Goal: Task Accomplishment & Management: Manage account settings

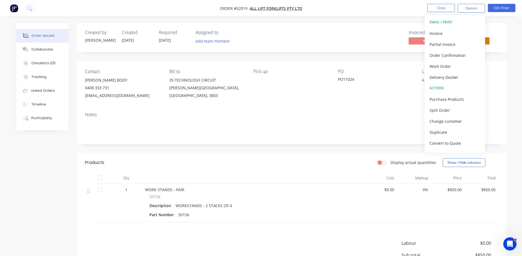
click at [405, 66] on div "Contact HANNAH BODY 0408 333 731 hbody@allift.com.au Bill to 35 TECHNOLOGY CIRC…" at bounding box center [291, 84] width 429 height 47
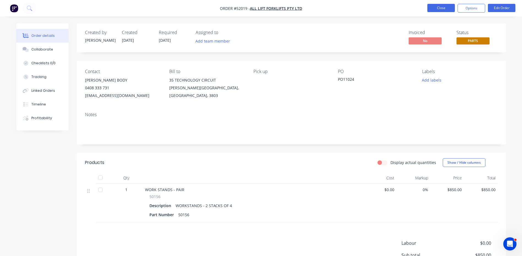
click at [443, 7] on button "Close" at bounding box center [441, 8] width 28 height 8
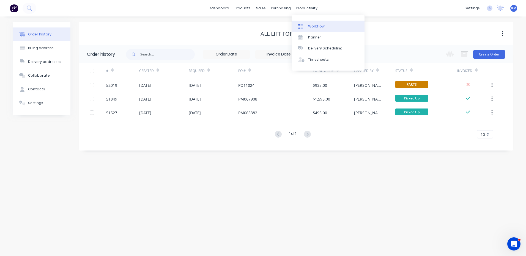
click at [313, 28] on div "Workflow" at bounding box center [316, 26] width 17 height 5
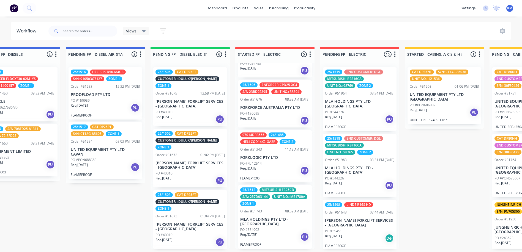
scroll to position [1, 370]
click at [282, 158] on p "FORKLOGIC PTY LTD" at bounding box center [274, 157] width 69 height 5
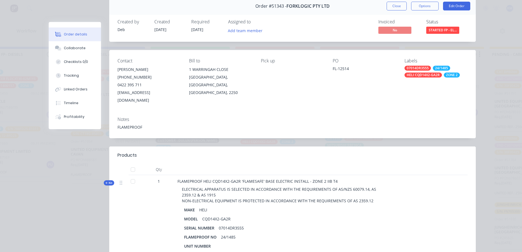
scroll to position [0, 0]
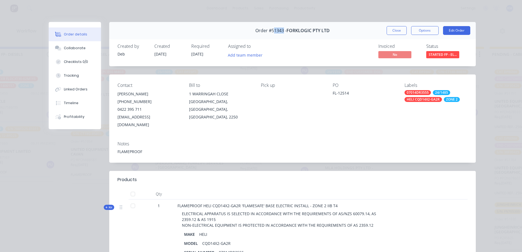
drag, startPoint x: 281, startPoint y: 30, endPoint x: 273, endPoint y: 34, distance: 8.4
click at [271, 31] on span "Order #51343 -" at bounding box center [270, 30] width 31 height 5
click at [282, 42] on div "Created by Deb Created 26/09/24 Required 26/09/24 Assigned to Add team member I…" at bounding box center [292, 51] width 367 height 29
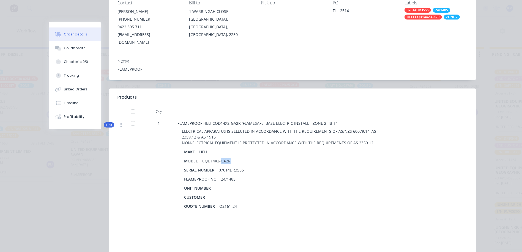
drag, startPoint x: 219, startPoint y: 152, endPoint x: 230, endPoint y: 152, distance: 11.0
click at [230, 157] on div "CQD14X2-GA2R" at bounding box center [216, 161] width 33 height 8
click at [219, 157] on div "CQD14X2-GA2R" at bounding box center [216, 161] width 33 height 8
drag, startPoint x: 218, startPoint y: 154, endPoint x: 230, endPoint y: 154, distance: 11.6
click at [230, 157] on div "CQD14X2-GA2R" at bounding box center [216, 161] width 33 height 8
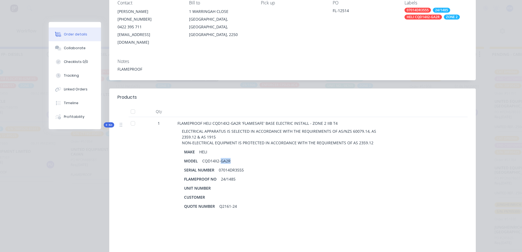
click at [231, 157] on div "MODEL CQD14X2-GA2R" at bounding box center [285, 161] width 203 height 8
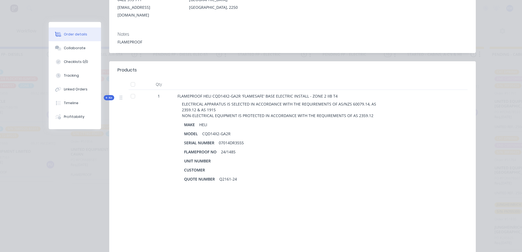
scroll to position [110, 0]
drag, startPoint x: 228, startPoint y: 125, endPoint x: 221, endPoint y: 125, distance: 7.7
click at [200, 130] on div "CQD14X2-GA2R" at bounding box center [216, 134] width 33 height 8
click at [226, 130] on div "CQD14X2-GA2R" at bounding box center [216, 134] width 33 height 8
drag, startPoint x: 201, startPoint y: 126, endPoint x: 233, endPoint y: 124, distance: 32.0
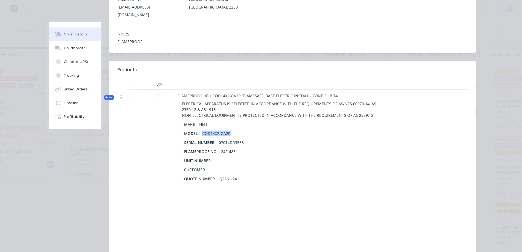
click at [233, 130] on div "MODEL CQD14X2-GA2R" at bounding box center [285, 134] width 203 height 8
click at [222, 130] on div "CQD14X2-GA2R" at bounding box center [216, 134] width 33 height 8
click at [220, 130] on div "CQD14X2-GA2R" at bounding box center [216, 134] width 33 height 8
drag, startPoint x: 217, startPoint y: 126, endPoint x: 198, endPoint y: 128, distance: 19.6
click at [200, 130] on div "CQD14X2-GA2R" at bounding box center [216, 134] width 33 height 8
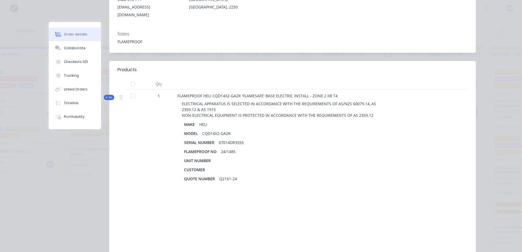
click at [236, 130] on div "MODEL CQD14X2-GA2R" at bounding box center [285, 134] width 203 height 8
drag, startPoint x: 234, startPoint y: 125, endPoint x: 219, endPoint y: 126, distance: 14.4
click at [219, 130] on div "MODEL CQD14X2-GA2R" at bounding box center [285, 134] width 203 height 8
click at [292, 121] on div "MAKE HELI" at bounding box center [285, 125] width 203 height 8
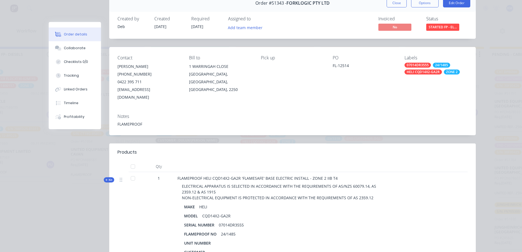
scroll to position [0, 0]
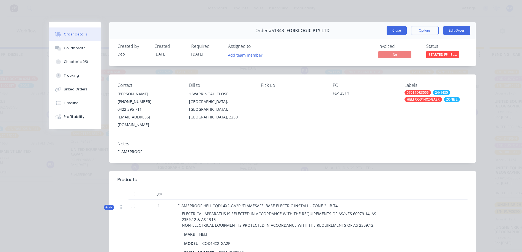
click at [399, 32] on button "Close" at bounding box center [397, 30] width 20 height 9
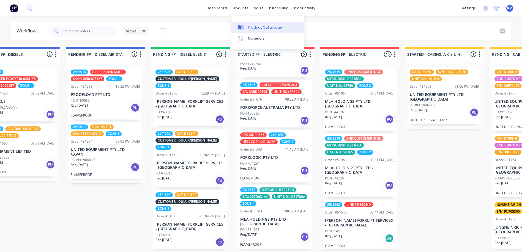
click at [245, 28] on div at bounding box center [242, 27] width 8 height 5
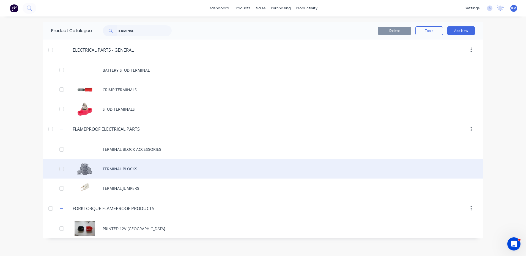
type input "TERMINAL"
click at [137, 172] on div "TERMINAL BLOCKS" at bounding box center [263, 169] width 440 height 20
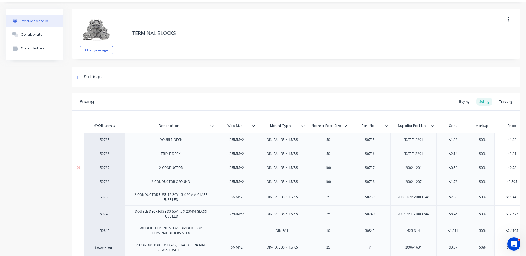
scroll to position [28, 0]
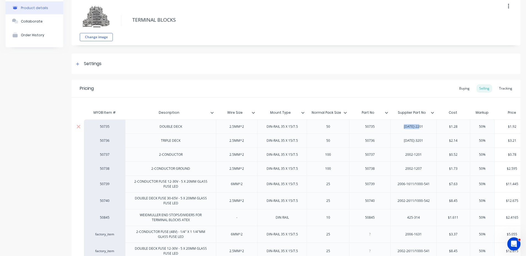
drag, startPoint x: 425, startPoint y: 126, endPoint x: 402, endPoint y: 127, distance: 22.6
click at [402, 127] on div "2002-2201" at bounding box center [414, 126] width 28 height 7
copy div "2002-2201"
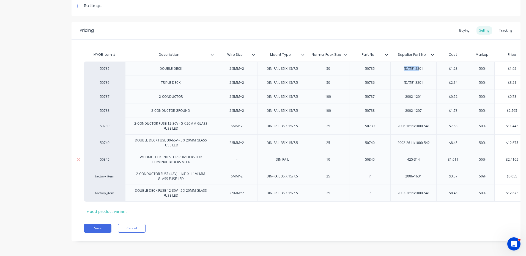
scroll to position [90, 0]
drag, startPoint x: 423, startPoint y: 108, endPoint x: 406, endPoint y: 107, distance: 17.1
click at [406, 107] on div "2002-1207" at bounding box center [414, 110] width 28 height 7
copy div "2002-1207"
type textarea "x"
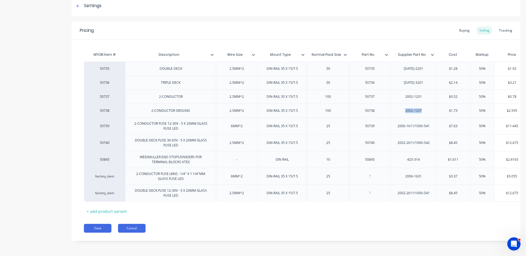
click at [143, 230] on button "Cancel" at bounding box center [132, 228] width 28 height 9
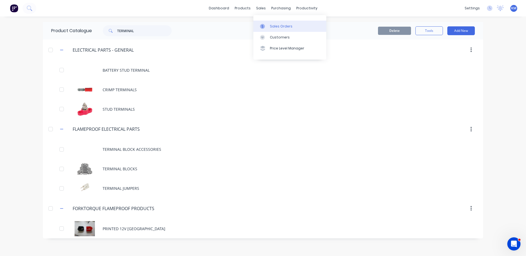
click at [263, 24] on icon at bounding box center [262, 26] width 5 height 5
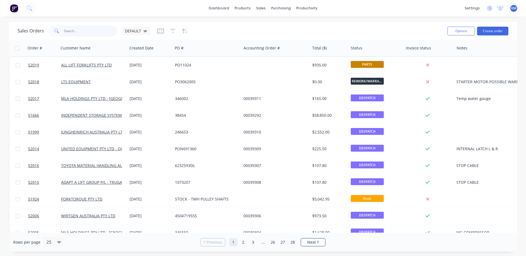
click at [108, 29] on input "text" at bounding box center [91, 31] width 54 height 11
type input "51908"
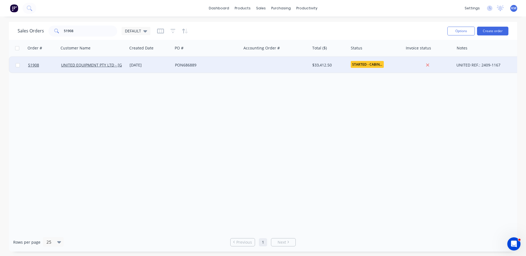
click at [159, 60] on div "[DATE]" at bounding box center [149, 65] width 45 height 17
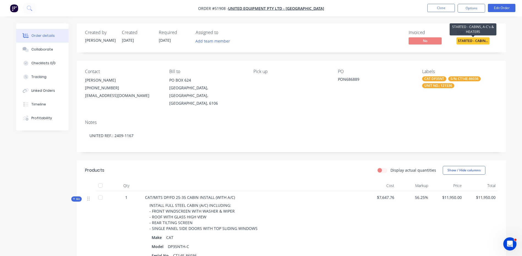
click at [472, 41] on span "STARTED - CABIN..." at bounding box center [473, 40] width 33 height 7
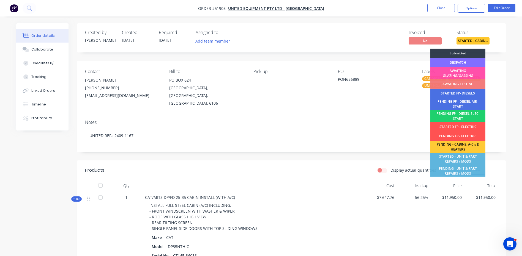
click at [468, 61] on div "DESPATCH" at bounding box center [457, 62] width 55 height 9
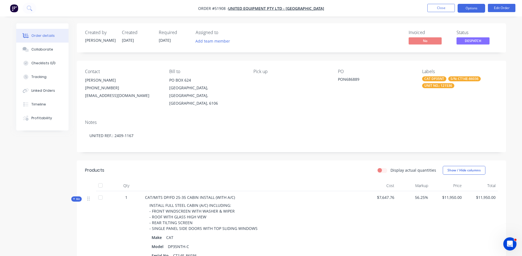
click at [468, 11] on button "Options" at bounding box center [472, 8] width 28 height 9
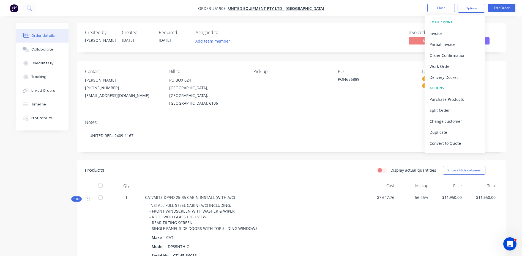
click at [334, 120] on div "Notes" at bounding box center [291, 122] width 413 height 5
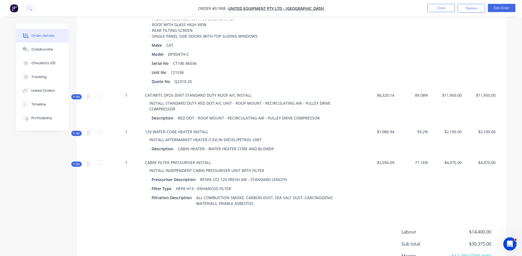
scroll to position [138, 0]
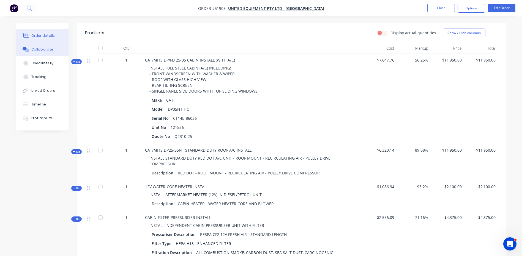
click at [31, 54] on button "Collaborate" at bounding box center [42, 50] width 52 height 14
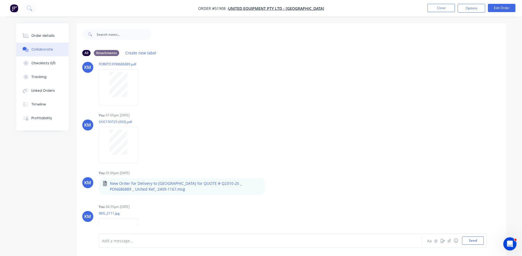
scroll to position [39, 0]
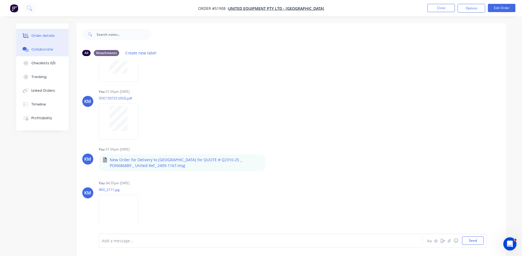
click at [57, 39] on button "Order details" at bounding box center [42, 36] width 52 height 14
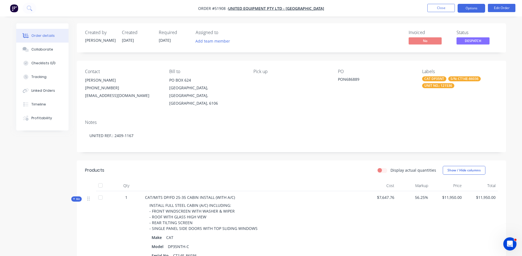
click at [468, 9] on button "Options" at bounding box center [472, 8] width 28 height 9
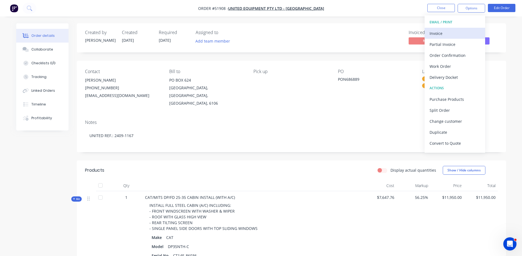
click at [445, 32] on div "Invoice" at bounding box center [455, 33] width 51 height 8
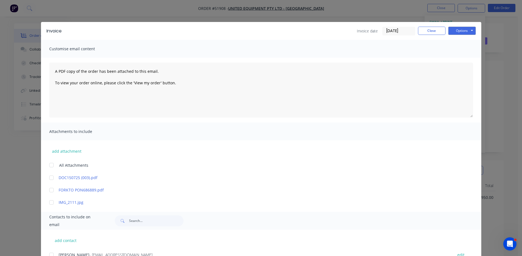
click at [391, 29] on input "[DATE]" at bounding box center [399, 31] width 32 height 8
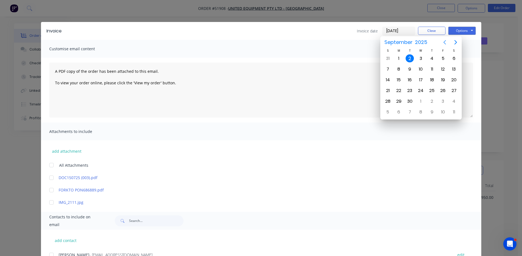
click at [443, 40] on icon "Previous page" at bounding box center [444, 42] width 7 height 7
click at [441, 100] on div "29" at bounding box center [443, 101] width 8 height 8
type input "29/08/25"
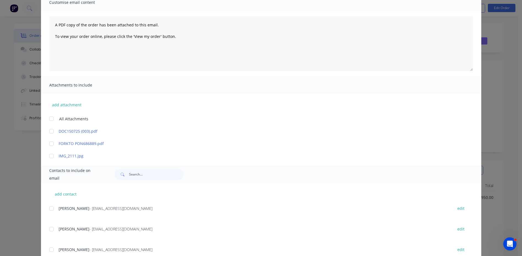
scroll to position [83, 0]
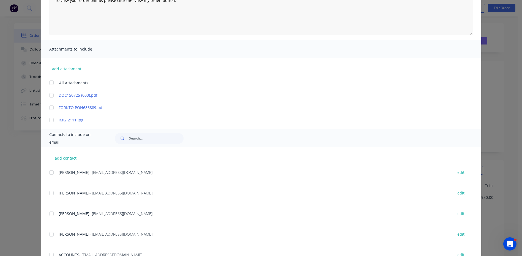
click at [53, 107] on div at bounding box center [51, 107] width 11 height 11
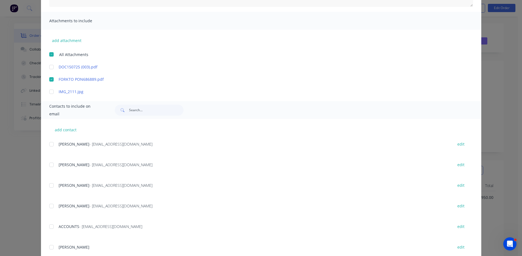
scroll to position [131, 0]
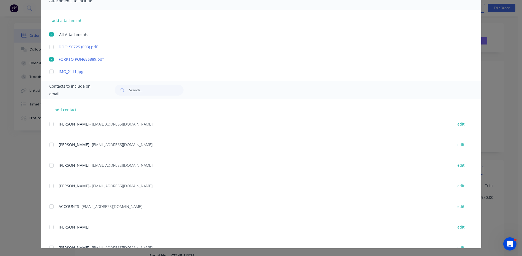
click at [51, 207] on div at bounding box center [51, 206] width 11 height 11
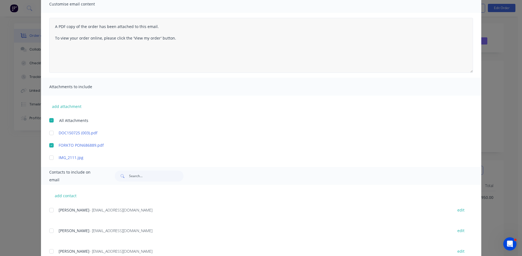
scroll to position [0, 0]
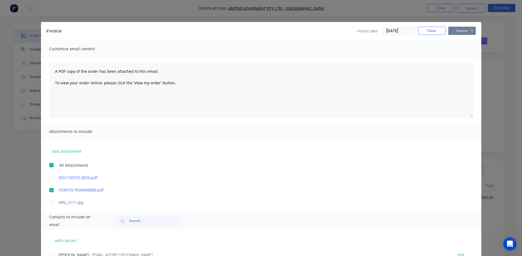
click at [451, 32] on button "Options" at bounding box center [462, 31] width 28 height 8
click at [463, 62] on button "Email" at bounding box center [465, 58] width 35 height 9
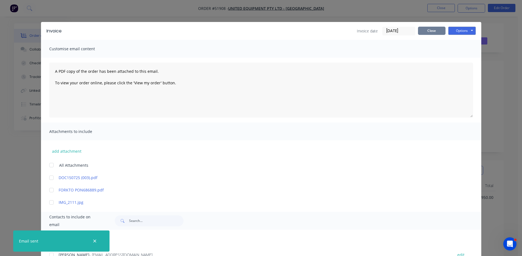
click at [427, 32] on button "Close" at bounding box center [432, 31] width 28 height 8
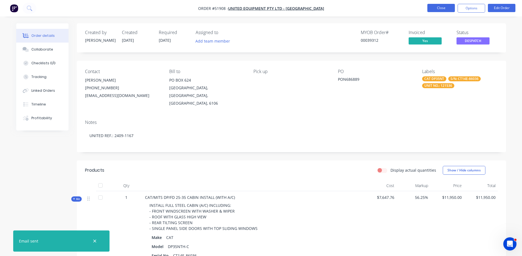
click at [451, 6] on button "Close" at bounding box center [441, 8] width 28 height 8
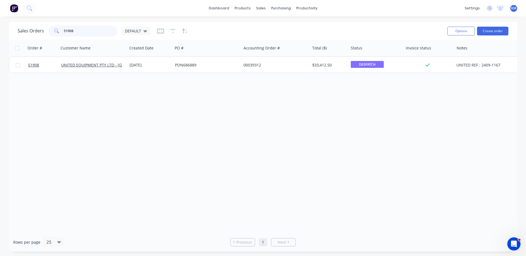
click at [95, 31] on input "51908" at bounding box center [91, 31] width 54 height 11
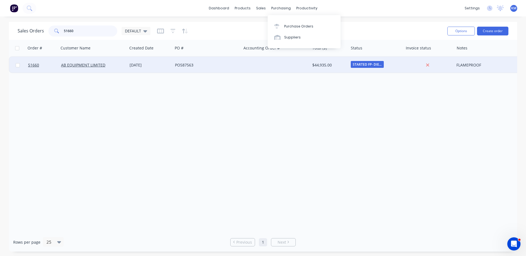
type input "51660"
click at [248, 64] on div at bounding box center [275, 65] width 69 height 17
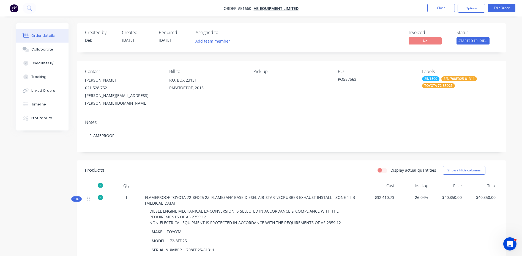
click at [473, 39] on span "STARTED FP- DIE..." at bounding box center [473, 40] width 33 height 7
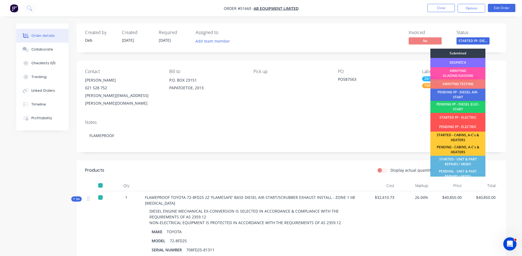
click at [467, 62] on div "DESPATCH" at bounding box center [457, 62] width 55 height 9
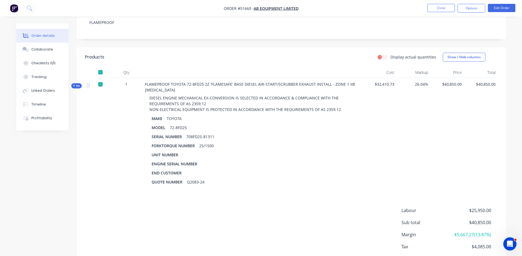
scroll to position [104, 0]
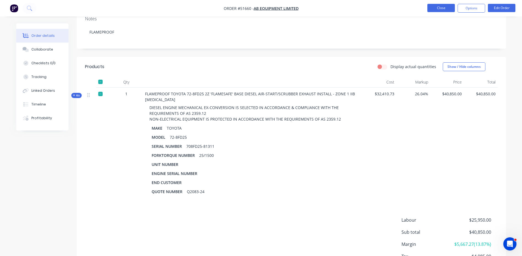
click at [432, 10] on button "Close" at bounding box center [441, 8] width 28 height 8
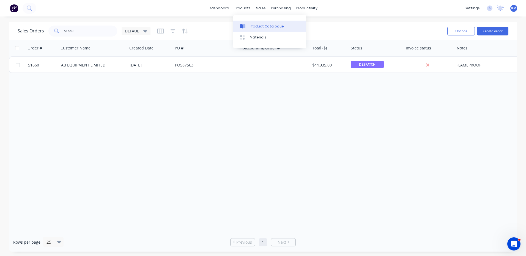
click at [245, 28] on icon at bounding box center [244, 26] width 3 height 4
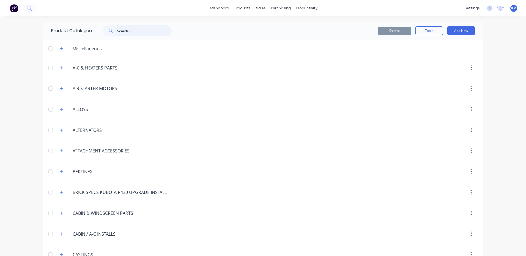
click at [118, 30] on input "text" at bounding box center [144, 30] width 54 height 11
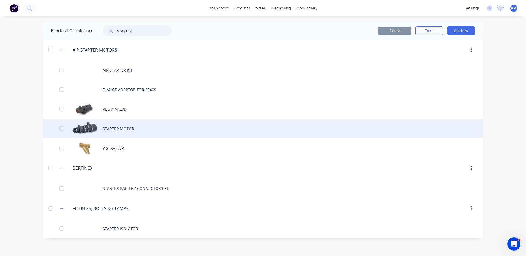
type input "STARTER"
click at [145, 127] on div "STARTER MOTOR" at bounding box center [263, 129] width 440 height 20
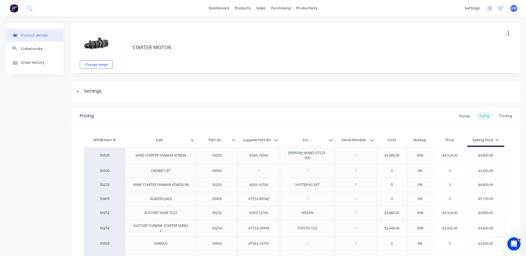
type textarea "x"
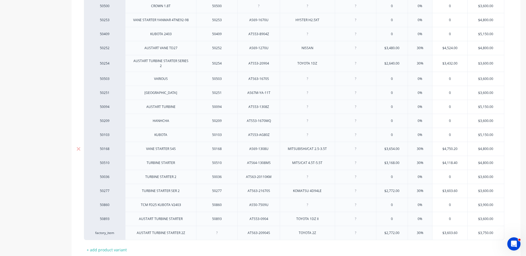
scroll to position [198, 0]
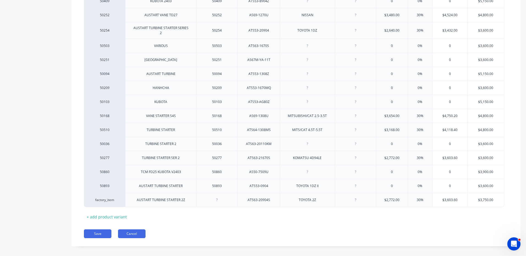
click at [122, 230] on button "Cancel" at bounding box center [132, 234] width 28 height 9
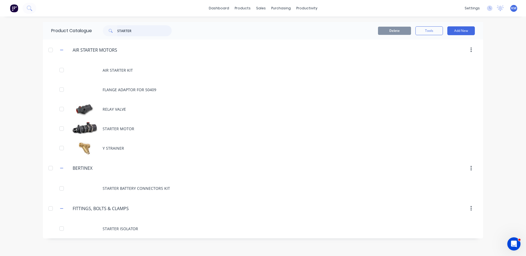
click at [143, 35] on input "STARTER" at bounding box center [144, 30] width 54 height 11
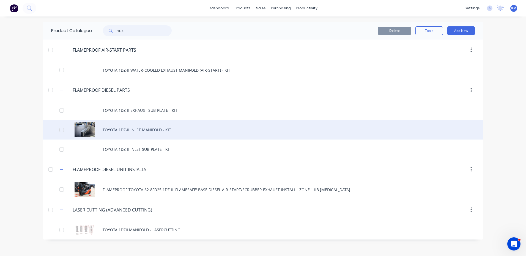
type input "1DZ"
click at [164, 134] on div "TOYOTA 1DZ-II INLET MANIFOLD - KIT" at bounding box center [263, 130] width 440 height 20
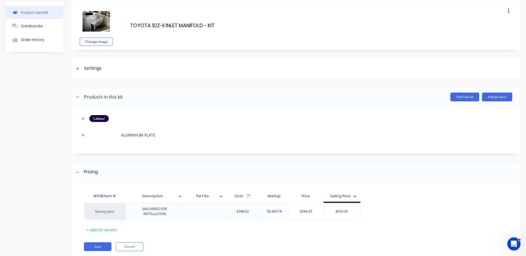
scroll to position [39, 0]
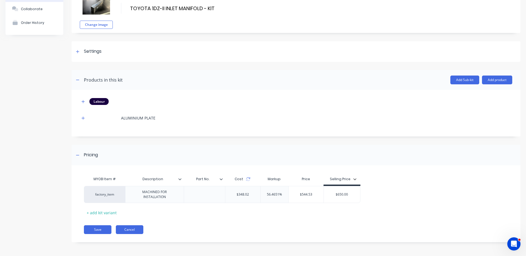
click at [136, 229] on button "Cancel" at bounding box center [130, 230] width 28 height 9
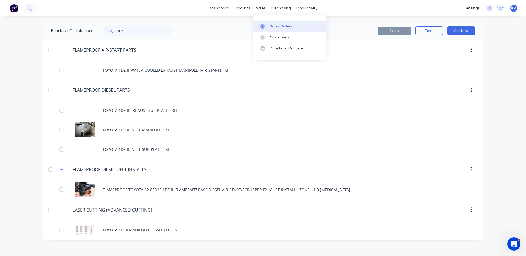
click at [265, 25] on icon at bounding box center [262, 26] width 5 height 5
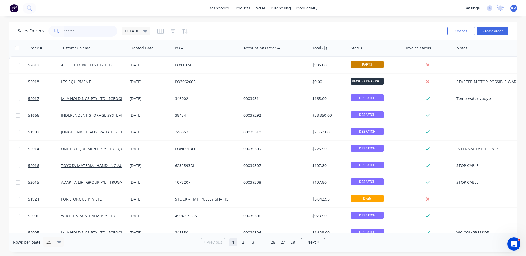
click at [91, 33] on input "text" at bounding box center [91, 31] width 54 height 11
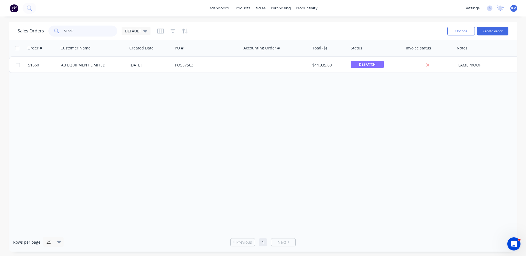
type input "51660"
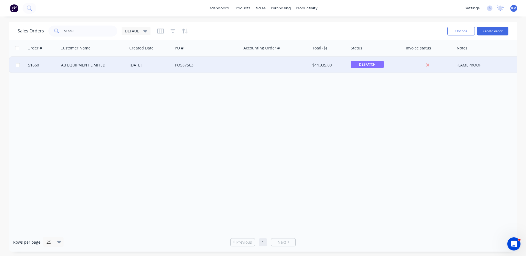
click at [189, 61] on div "PO587563" at bounding box center [207, 65] width 69 height 17
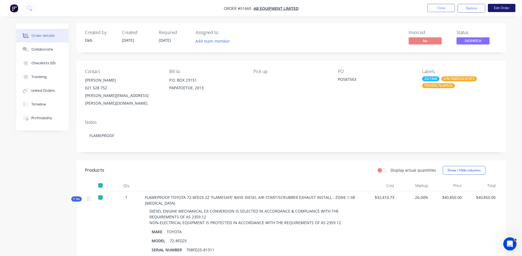
click at [492, 11] on button "Edit Order" at bounding box center [502, 8] width 28 height 8
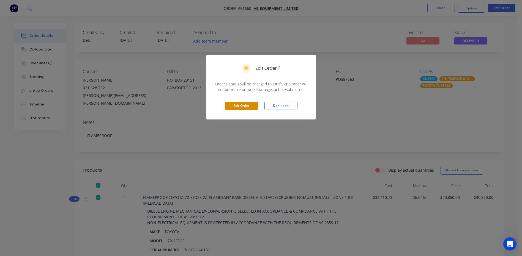
drag, startPoint x: 236, startPoint y: 105, endPoint x: 278, endPoint y: 126, distance: 47.4
click at [236, 105] on button "Edit Order" at bounding box center [241, 106] width 33 height 8
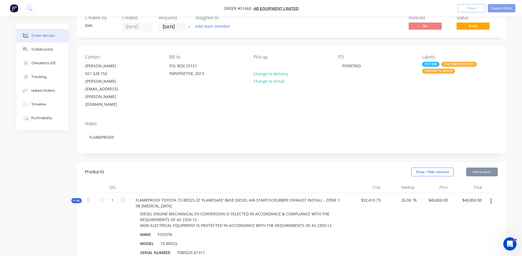
scroll to position [28, 0]
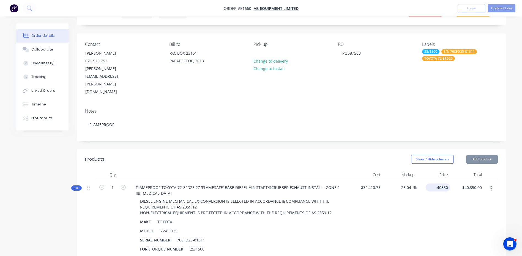
click at [446, 184] on input "40850" at bounding box center [439, 188] width 22 height 8
type input "41850"
type input "29.12"
type input "$41,850.00"
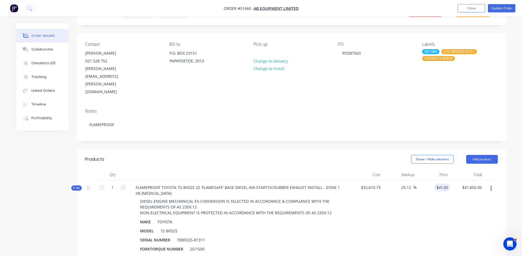
click at [333, 155] on div "Show / Hide columns Add product" at bounding box center [335, 159] width 325 height 9
click at [52, 99] on button "Timeline" at bounding box center [42, 105] width 52 height 14
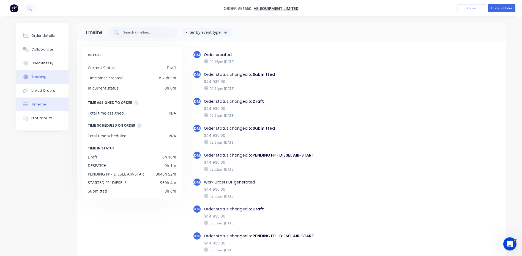
click at [55, 83] on button "Tracking" at bounding box center [42, 77] width 52 height 14
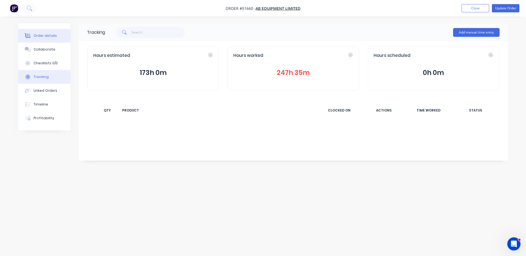
click at [55, 33] on button "Order details" at bounding box center [44, 36] width 52 height 14
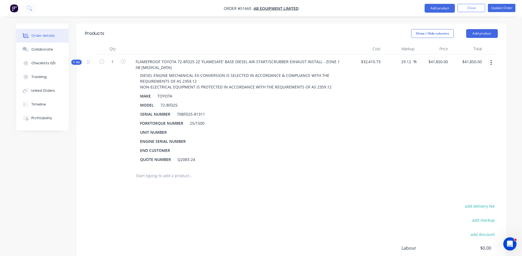
scroll to position [117, 0]
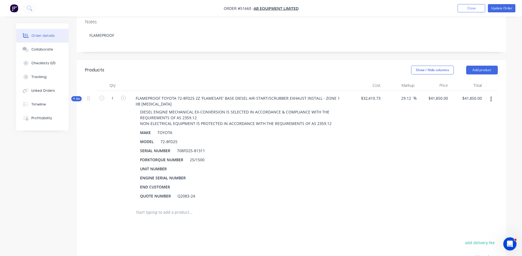
click at [371, 60] on header "Products Show / Hide columns Add product" at bounding box center [291, 70] width 429 height 20
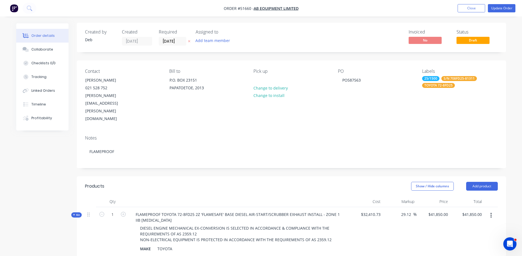
scroll to position [0, 0]
click at [499, 10] on button "Update Order" at bounding box center [502, 8] width 28 height 8
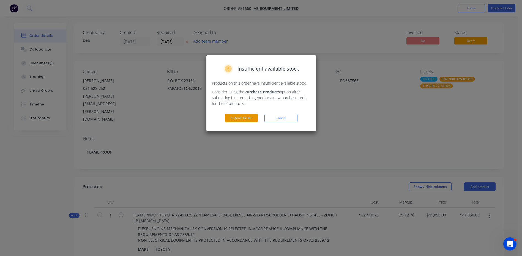
click at [249, 117] on button "Submit Order" at bounding box center [241, 118] width 33 height 8
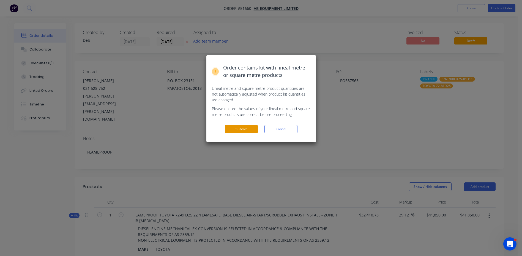
click at [245, 127] on button "Submit" at bounding box center [241, 129] width 33 height 8
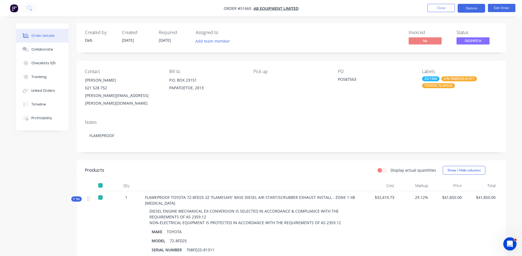
click at [474, 9] on button "Options" at bounding box center [472, 8] width 28 height 9
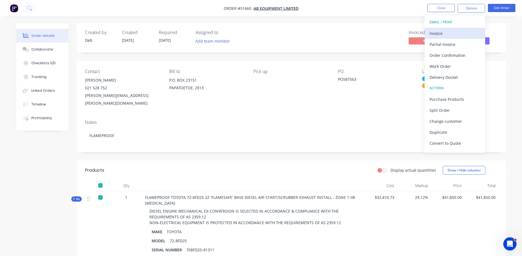
click at [446, 35] on div "Invoice" at bounding box center [455, 33] width 51 height 8
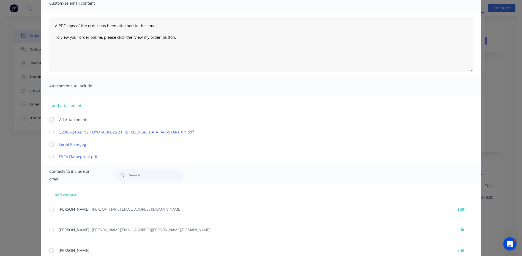
scroll to position [83, 0]
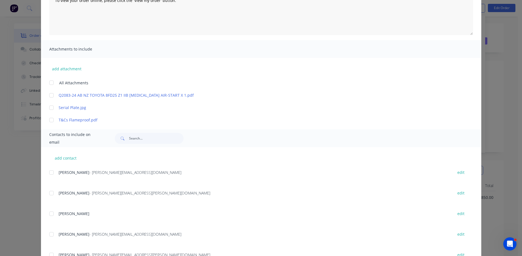
click at [51, 121] on div at bounding box center [51, 120] width 11 height 11
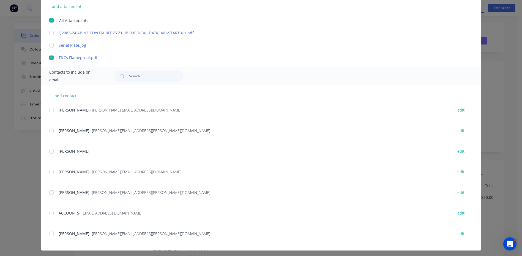
scroll to position [147, 0]
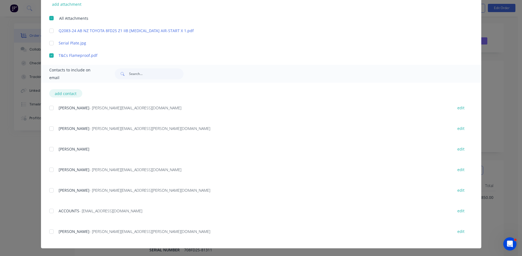
click at [71, 95] on button "add contact" at bounding box center [65, 93] width 33 height 8
select select "AU"
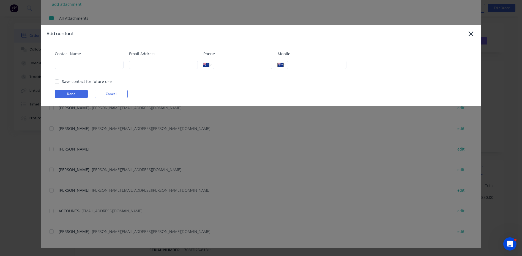
click at [479, 30] on div "Add contact" at bounding box center [261, 34] width 440 height 18
click at [472, 32] on icon at bounding box center [470, 33] width 5 height 5
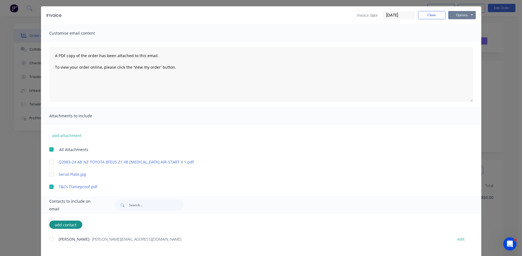
scroll to position [10, 0]
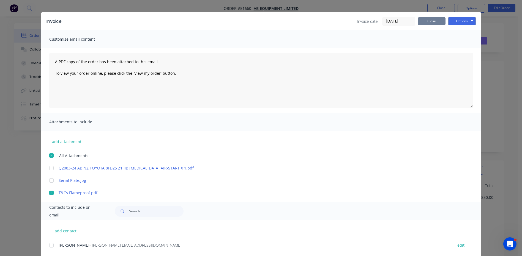
click at [435, 20] on button "Close" at bounding box center [432, 21] width 28 height 8
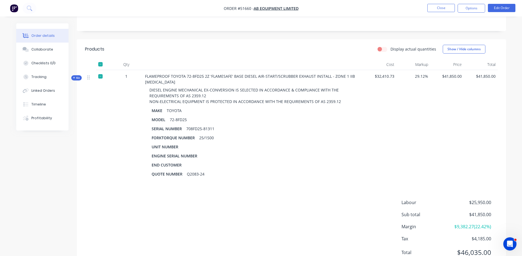
scroll to position [131, 0]
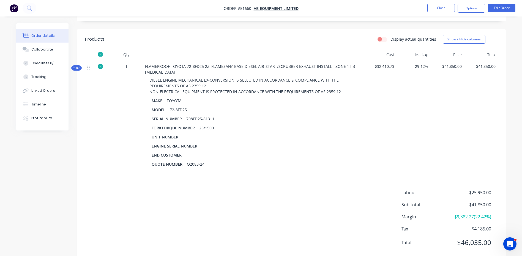
click at [497, 13] on nav "Order #51660 - AB EQUIPMENT LIMITED Close Options Edit Order" at bounding box center [261, 8] width 522 height 17
click at [498, 12] on button "Edit Order" at bounding box center [502, 8] width 28 height 8
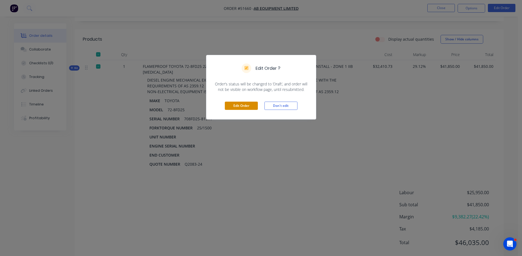
click at [236, 104] on button "Edit Order" at bounding box center [241, 106] width 33 height 8
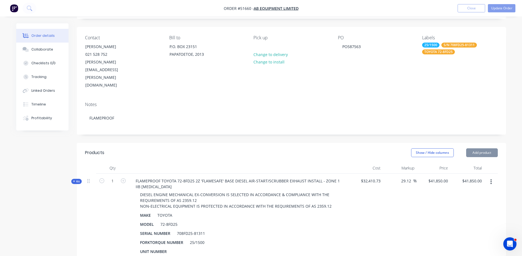
scroll to position [55, 0]
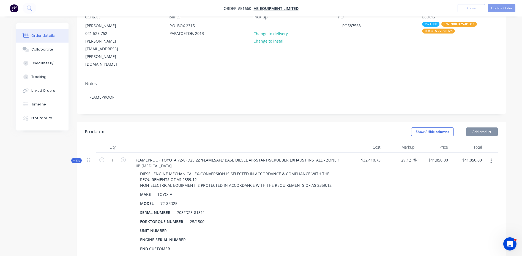
click at [494, 156] on button "button" at bounding box center [491, 161] width 13 height 10
click at [478, 205] on div "Exclude from tax" at bounding box center [472, 209] width 42 height 8
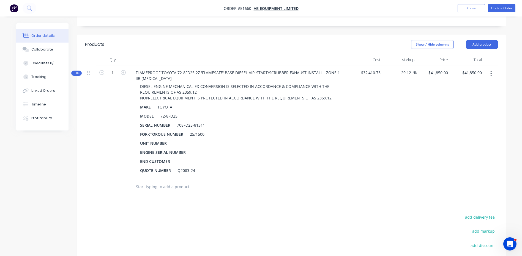
scroll to position [200, 0]
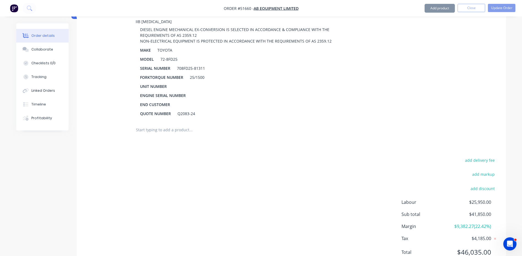
click at [493, 96] on div at bounding box center [491, 65] width 14 height 113
click at [504, 85] on div "Qty Cost Markup Price Total Kit 1 FLAMEPROOF TOYOTA 72-8FD25 2Z 'FLAMESAFE' BAS…" at bounding box center [291, 69] width 429 height 142
click at [495, 238] on icon at bounding box center [495, 239] width 2 height 2
click at [508, 108] on div "Order details Collaborate Checklists 0/0 Tracking Linked Orders Timeline Profit…" at bounding box center [261, 52] width 501 height 456
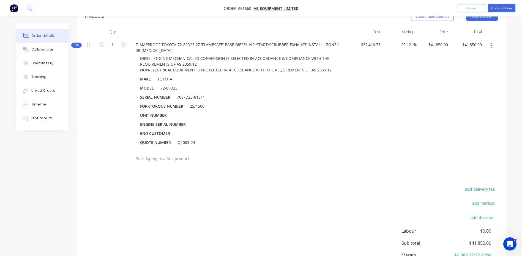
scroll to position [117, 0]
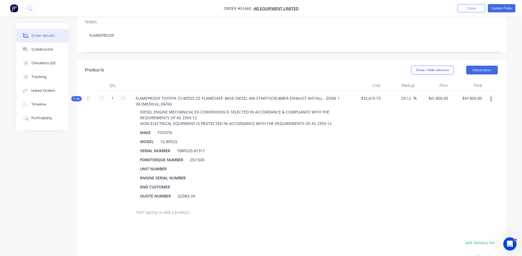
click at [490, 94] on button "button" at bounding box center [491, 99] width 13 height 10
click at [512, 95] on div "Order details Collaborate Checklists 0/0 Tracking Linked Orders Timeline Profit…" at bounding box center [261, 122] width 522 height 479
click at [502, 10] on button "Update Order" at bounding box center [502, 8] width 28 height 8
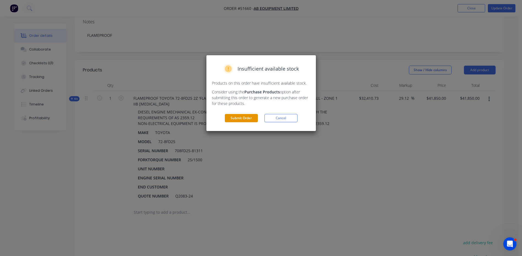
click at [257, 118] on button "Submit Order" at bounding box center [241, 118] width 33 height 8
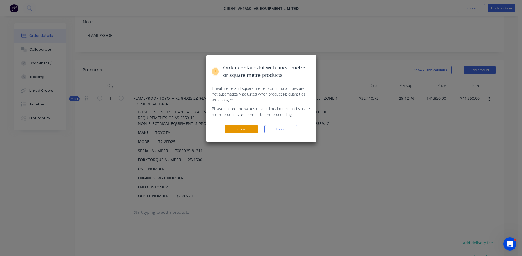
click at [254, 132] on button "Submit" at bounding box center [241, 129] width 33 height 8
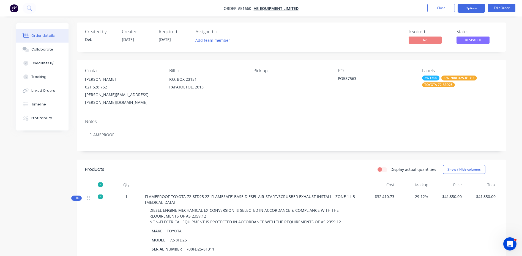
scroll to position [0, 0]
click at [468, 5] on button "Options" at bounding box center [472, 8] width 28 height 9
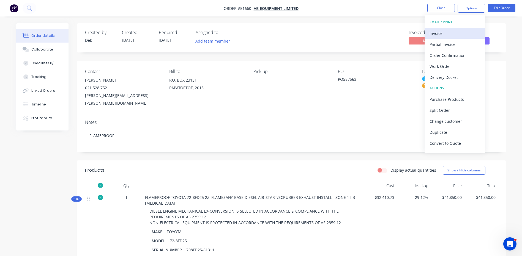
click at [447, 31] on div "Invoice" at bounding box center [455, 33] width 51 height 8
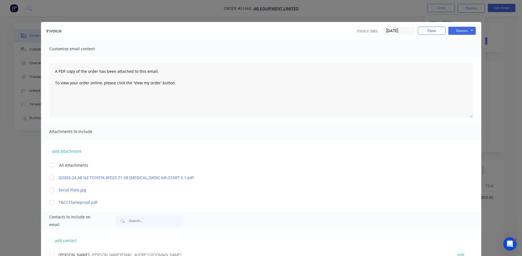
click at [400, 33] on input "02/09/25" at bounding box center [399, 31] width 32 height 8
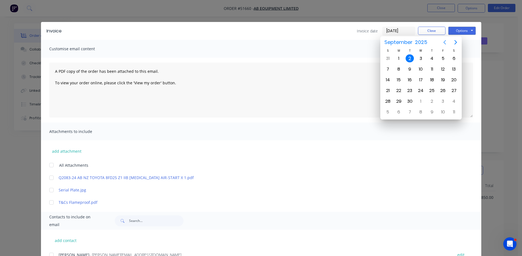
click at [444, 42] on icon "Previous page" at bounding box center [445, 42] width 2 height 4
click at [438, 102] on div "29" at bounding box center [443, 101] width 11 height 10
type input "29/08/25"
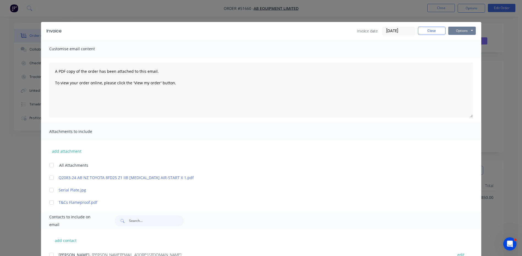
click at [461, 32] on button "Options" at bounding box center [462, 31] width 28 height 8
click at [459, 42] on button "Preview" at bounding box center [465, 40] width 35 height 9
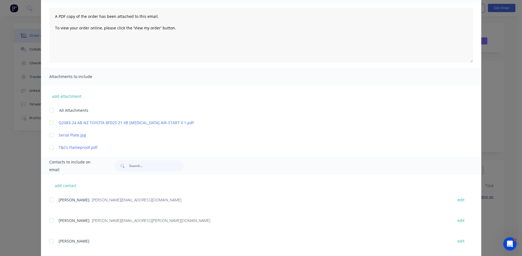
click at [50, 148] on div at bounding box center [51, 147] width 11 height 11
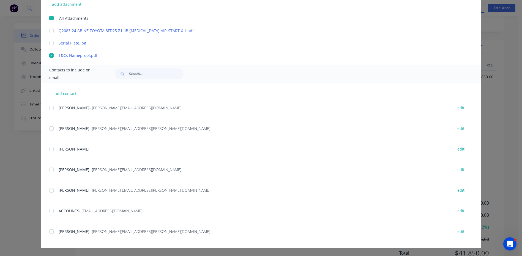
scroll to position [131, 0]
click at [73, 100] on div "add contact NORMAN SAPUTRA - Norman.Saputra@abequipment.co.nz edit MARTIN ANDER…" at bounding box center [261, 166] width 440 height 166
click at [73, 95] on button "add contact" at bounding box center [65, 93] width 33 height 8
select select "AU"
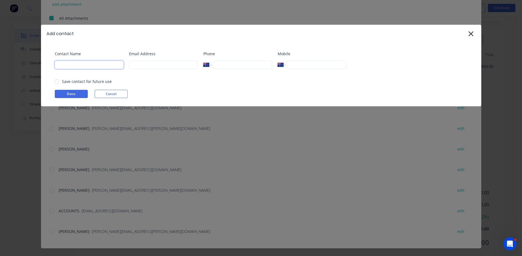
click at [71, 63] on input at bounding box center [89, 65] width 69 height 8
type input "Kyle Ian McLeod"
type input "kyle@forktorque.com.au"
type input "0490 149 213"
click at [59, 83] on div at bounding box center [56, 81] width 11 height 11
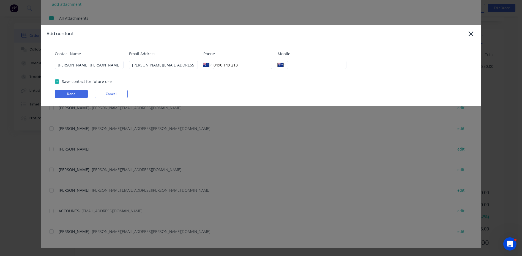
click at [64, 92] on button "Done" at bounding box center [71, 94] width 33 height 8
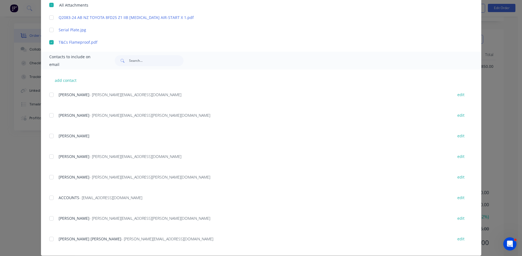
scroll to position [168, 0]
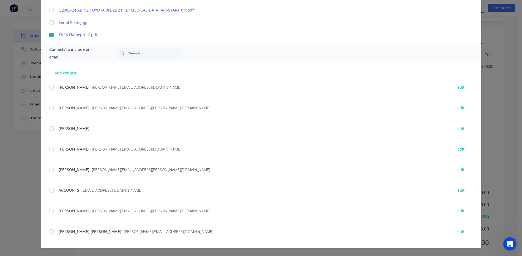
click at [56, 231] on div "Kyle Ian McLeod - kyle@forktorque.com.au edit" at bounding box center [265, 231] width 432 height 7
click at [48, 233] on div at bounding box center [51, 231] width 11 height 11
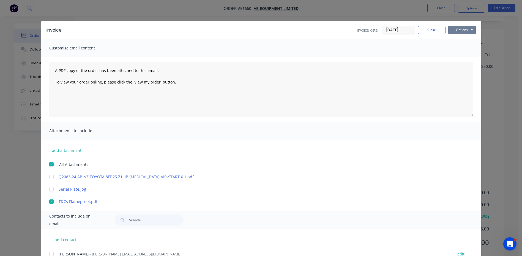
scroll to position [0, 0]
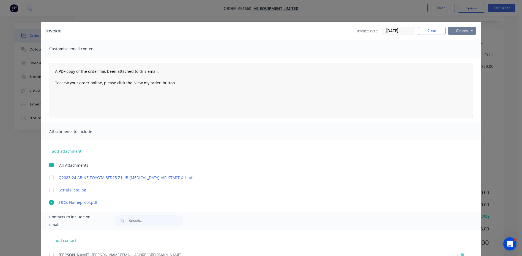
click at [465, 31] on button "Options" at bounding box center [462, 31] width 28 height 8
click at [456, 59] on button "Email" at bounding box center [465, 58] width 35 height 9
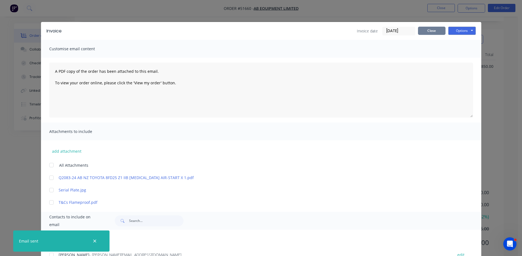
click at [422, 31] on button "Close" at bounding box center [432, 31] width 28 height 8
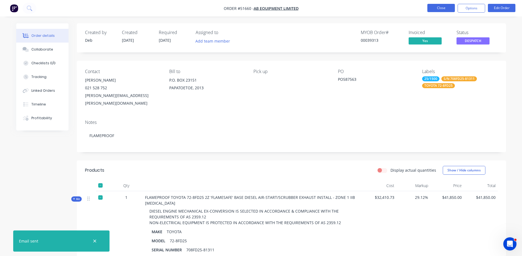
click at [429, 9] on button "Close" at bounding box center [441, 8] width 28 height 8
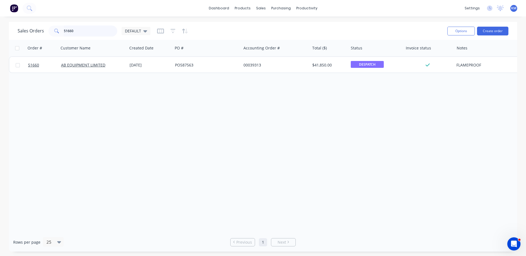
click at [64, 33] on input "51660" at bounding box center [91, 31] width 54 height 11
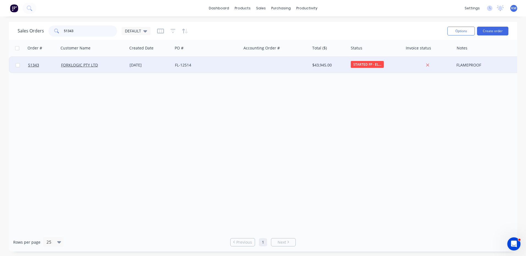
type input "51343"
click at [169, 61] on div "26 Sep 2024" at bounding box center [149, 65] width 45 height 17
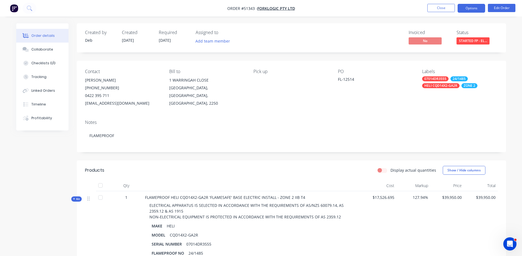
click at [477, 6] on button "Options" at bounding box center [472, 8] width 28 height 9
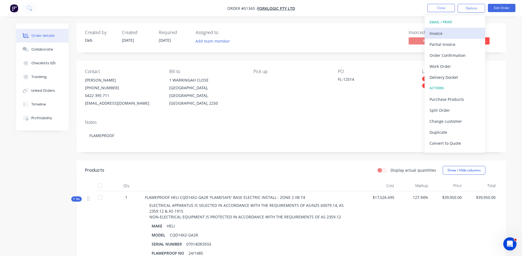
click at [457, 28] on button "Invoice" at bounding box center [455, 33] width 61 height 11
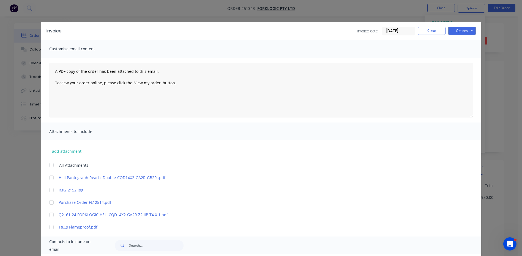
click at [53, 201] on div at bounding box center [51, 202] width 11 height 11
click at [51, 224] on div at bounding box center [51, 227] width 11 height 11
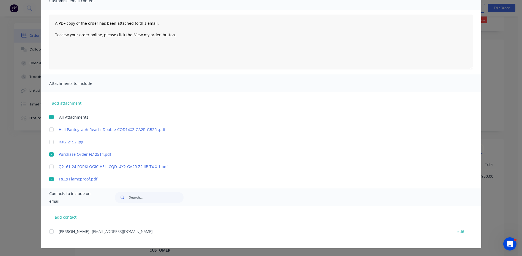
scroll to position [28, 0]
click at [60, 217] on button "add contact" at bounding box center [65, 217] width 33 height 8
select select "AU"
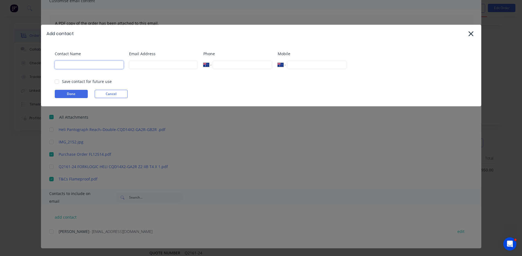
click at [81, 64] on input at bounding box center [89, 65] width 69 height 8
type input "Kyle Ian McLeod"
type input "kyle@forktorque.com.au"
type input "0490 149 213"
click at [62, 83] on div "Save contact for future use" at bounding box center [87, 82] width 50 height 6
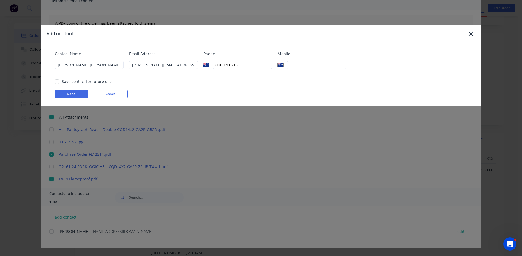
click at [59, 82] on div at bounding box center [56, 81] width 11 height 11
click at [66, 97] on button "Done" at bounding box center [71, 94] width 33 height 8
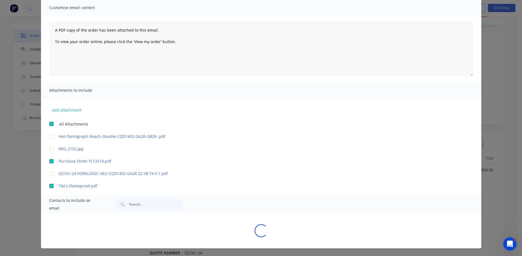
scroll to position [48, 0]
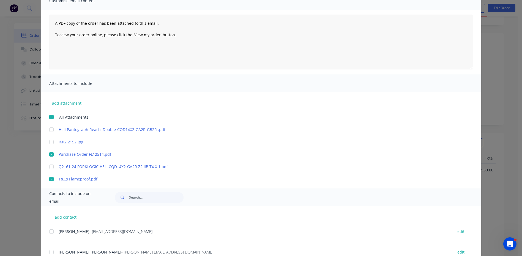
drag, startPoint x: 56, startPoint y: 255, endPoint x: 54, endPoint y: 252, distance: 3.9
click at [56, 255] on div "Kyle Ian McLeod - kyle@forktorque.com.au edit" at bounding box center [265, 252] width 432 height 7
click at [53, 251] on div at bounding box center [51, 252] width 11 height 11
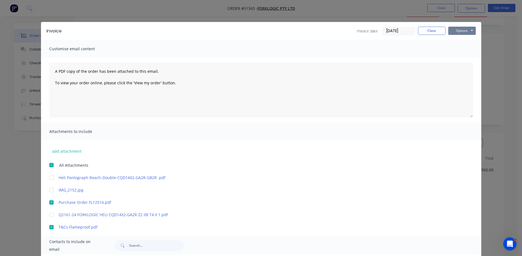
click at [454, 29] on button "Options" at bounding box center [462, 31] width 28 height 8
click at [394, 31] on input "02/09/25" at bounding box center [399, 31] width 32 height 8
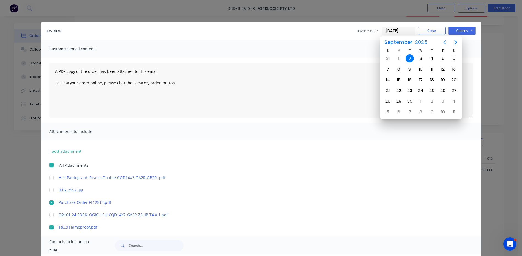
click at [446, 42] on icon "Previous page" at bounding box center [444, 42] width 7 height 7
click at [440, 101] on div "29" at bounding box center [443, 101] width 8 height 8
type input "29/08/25"
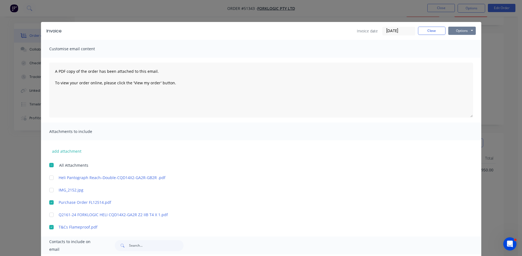
click at [466, 28] on button "Options" at bounding box center [462, 31] width 28 height 8
click at [463, 62] on button "Email" at bounding box center [465, 58] width 35 height 9
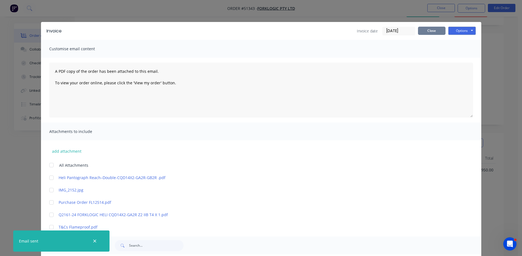
click at [436, 34] on button "Close" at bounding box center [432, 31] width 28 height 8
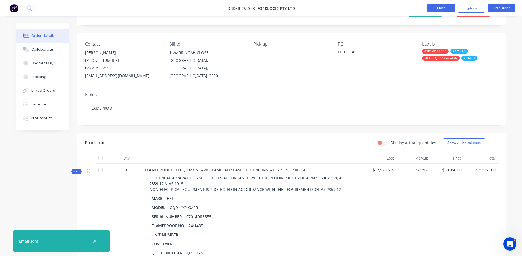
click at [432, 5] on button "Close" at bounding box center [441, 8] width 28 height 8
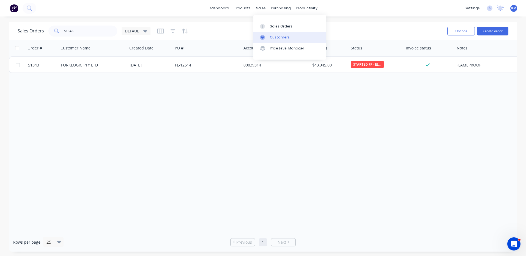
click at [273, 34] on link "Customers" at bounding box center [289, 37] width 73 height 11
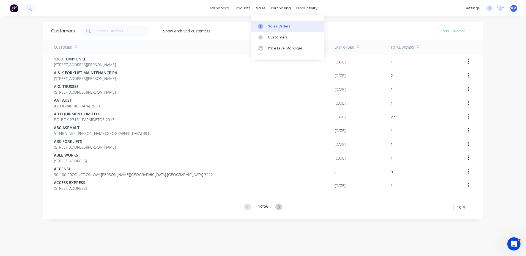
click at [268, 28] on link "Sales Orders" at bounding box center [288, 26] width 73 height 11
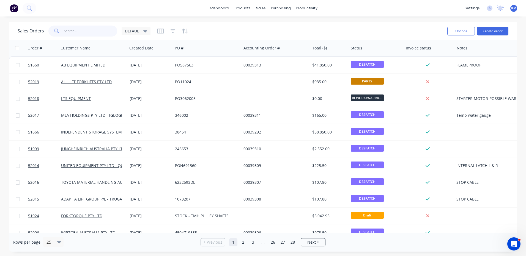
click at [71, 29] on input "text" at bounding box center [91, 31] width 54 height 11
click at [263, 35] on icon at bounding box center [262, 37] width 5 height 5
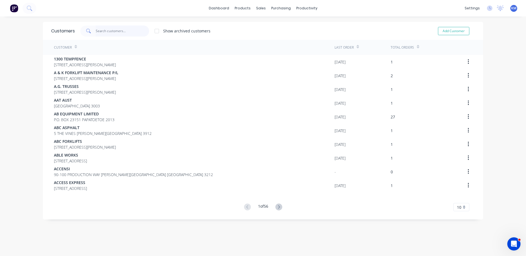
click at [96, 28] on input "text" at bounding box center [123, 31] width 54 height 11
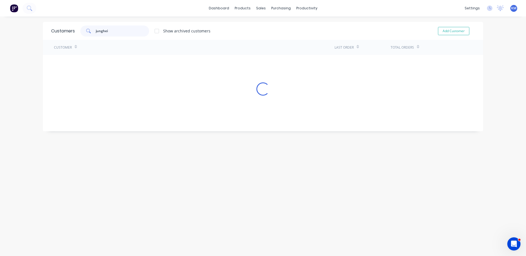
type input "junghein"
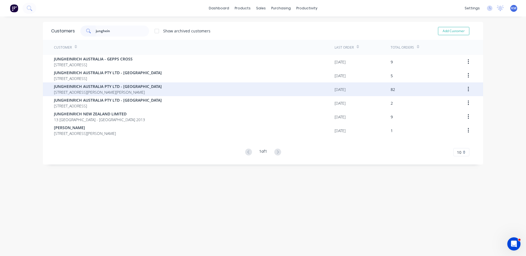
click at [188, 89] on div "JUNGHEINRICH AUSTRALIA PTY LTD - [STREET_ADDRESS][PERSON_NAME][PERSON_NAME]" at bounding box center [194, 90] width 281 height 14
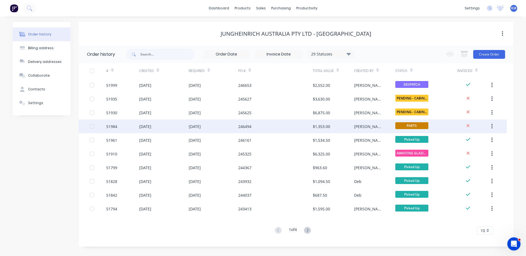
click at [213, 124] on div "[DATE]" at bounding box center [214, 127] width 50 height 14
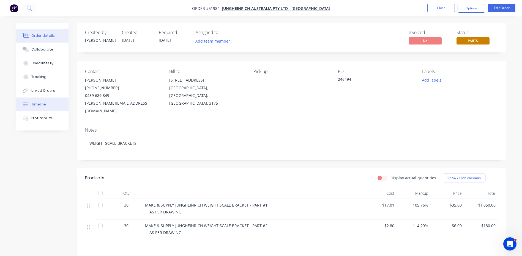
click at [40, 102] on div "Timeline" at bounding box center [38, 104] width 15 height 5
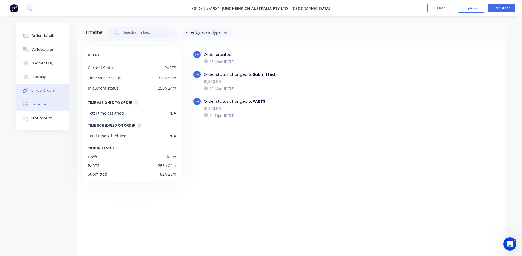
click at [50, 93] on div "Linked Orders" at bounding box center [43, 90] width 24 height 5
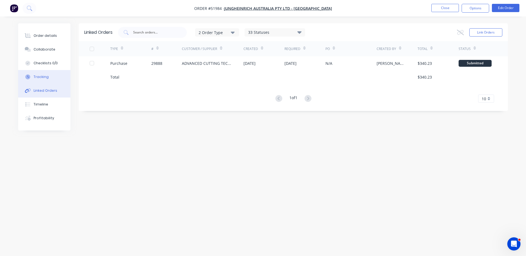
click at [52, 80] on button "Tracking" at bounding box center [44, 77] width 52 height 14
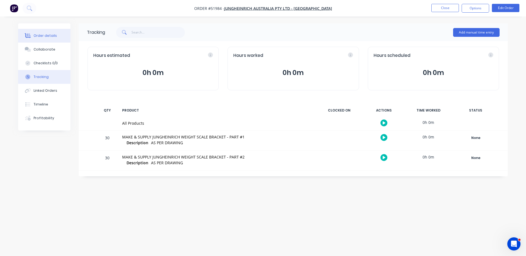
click at [56, 36] on button "Order details" at bounding box center [44, 36] width 52 height 14
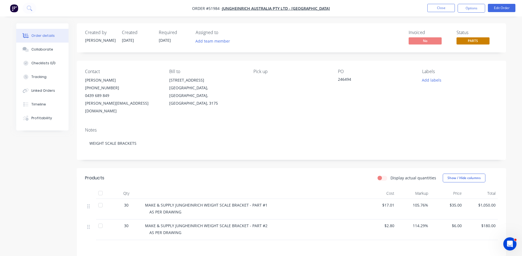
click at [464, 38] on span "PARTS" at bounding box center [473, 40] width 33 height 7
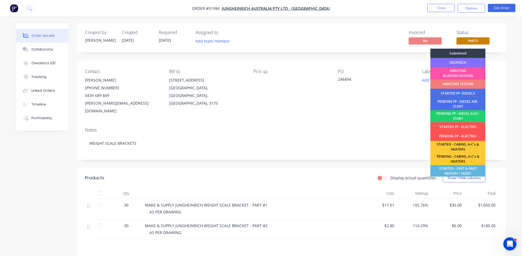
click at [467, 61] on div "DESPATCH" at bounding box center [457, 62] width 55 height 9
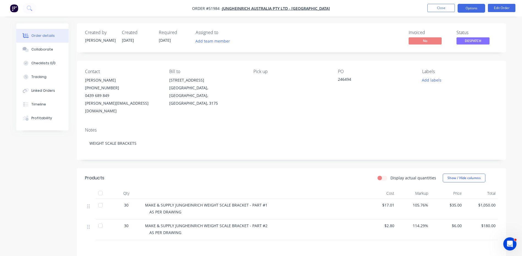
click at [470, 8] on button "Options" at bounding box center [472, 8] width 28 height 9
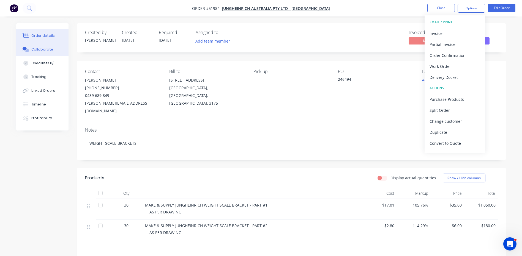
click at [51, 47] on button "Collaborate" at bounding box center [42, 50] width 52 height 14
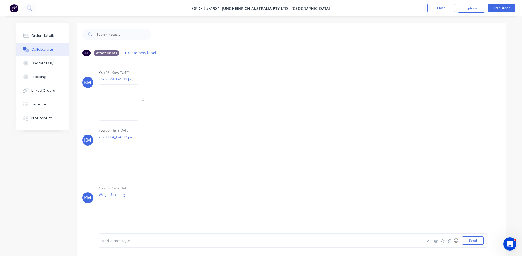
scroll to position [63, 0]
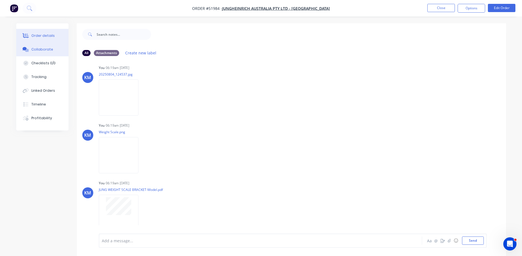
click at [51, 39] on button "Order details" at bounding box center [42, 36] width 52 height 14
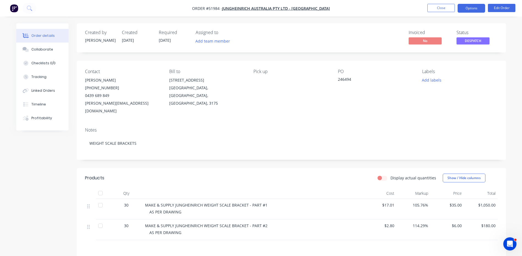
click at [463, 11] on button "Options" at bounding box center [472, 8] width 28 height 9
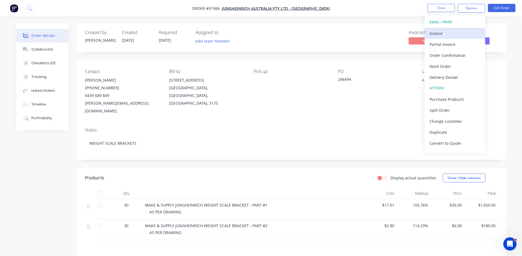
click at [461, 30] on div "Invoice" at bounding box center [455, 33] width 51 height 8
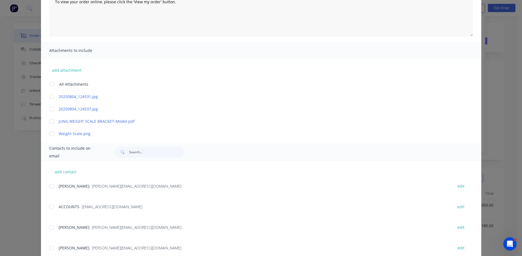
scroll to position [110, 0]
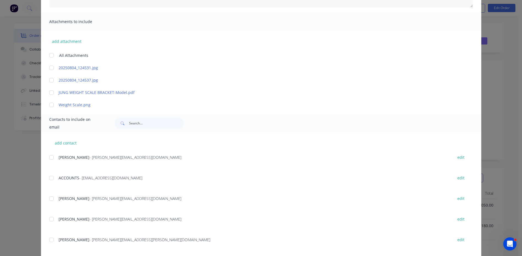
click at [45, 160] on div "add contact ADNAN MULABDIC - Adnan.mulabdic@jungheinrich.com.au edit ACCOUNTS -…" at bounding box center [261, 207] width 440 height 150
click at [52, 157] on div at bounding box center [51, 157] width 11 height 11
click at [50, 178] on div at bounding box center [51, 178] width 11 height 11
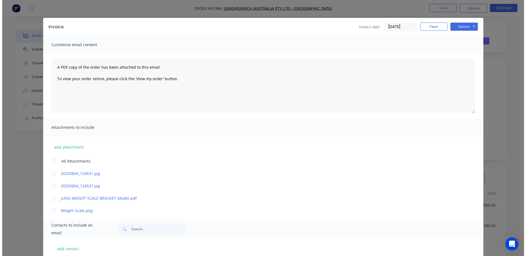
scroll to position [0, 0]
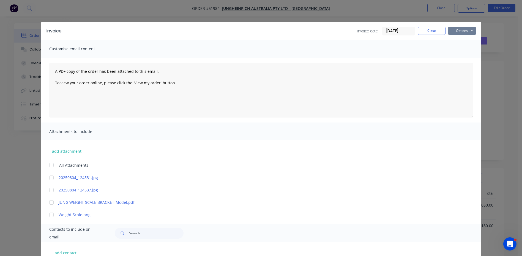
click at [451, 32] on button "Options" at bounding box center [462, 31] width 28 height 8
click at [455, 59] on button "Email" at bounding box center [465, 58] width 35 height 9
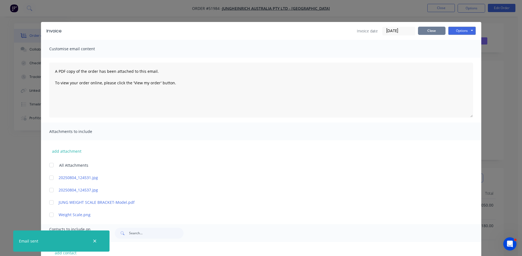
click at [440, 33] on button "Close" at bounding box center [432, 31] width 28 height 8
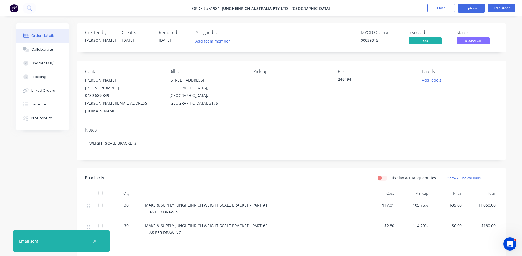
click at [469, 12] on button "Options" at bounding box center [472, 8] width 28 height 9
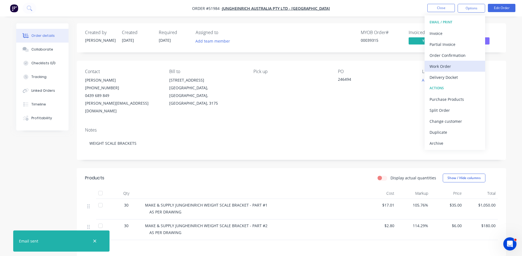
click at [446, 67] on div "Work Order" at bounding box center [455, 66] width 51 height 8
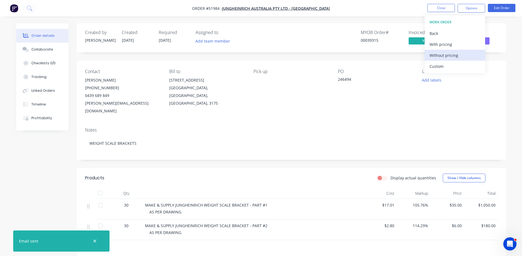
click at [454, 58] on div "Without pricing" at bounding box center [455, 55] width 51 height 8
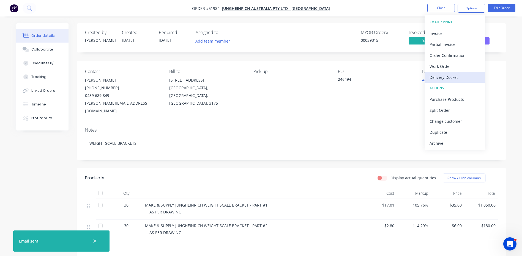
click at [463, 77] on div "Delivery Docket" at bounding box center [455, 77] width 51 height 8
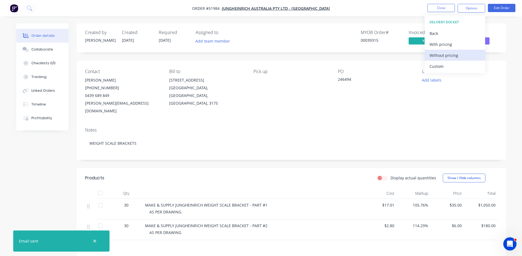
click at [453, 55] on div "Without pricing" at bounding box center [455, 55] width 51 height 8
click at [290, 158] on div "Created by Kyle Created 19/08/25 Required 19/08/25 Assigned to Add team member …" at bounding box center [291, 176] width 429 height 307
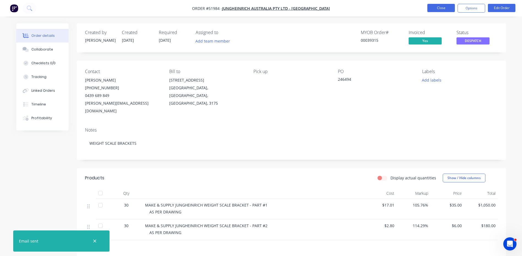
click at [441, 7] on button "Close" at bounding box center [441, 8] width 28 height 8
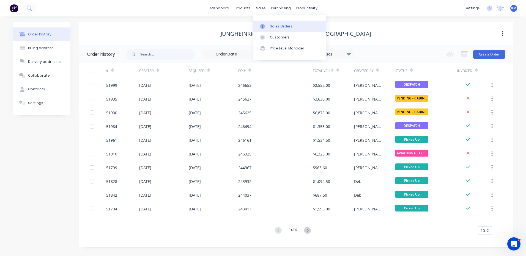
click at [268, 26] on div at bounding box center [264, 26] width 8 height 5
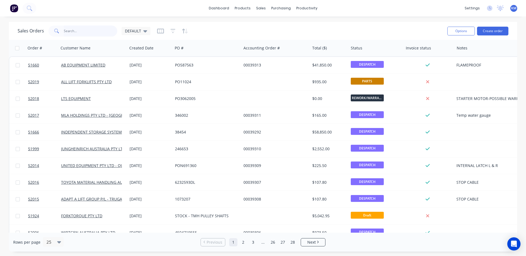
click at [85, 34] on input "text" at bounding box center [91, 31] width 54 height 11
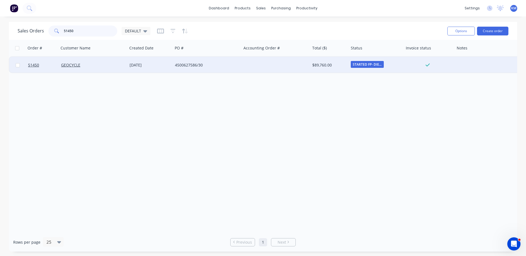
type input "51450"
click at [250, 67] on div at bounding box center [275, 65] width 69 height 17
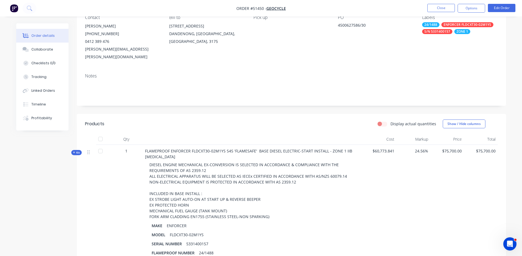
scroll to position [55, 0]
drag, startPoint x: 208, startPoint y: 230, endPoint x: 187, endPoint y: 228, distance: 21.6
click at [187, 239] on div "5331400157" at bounding box center [197, 243] width 26 height 8
copy div "5331400157"
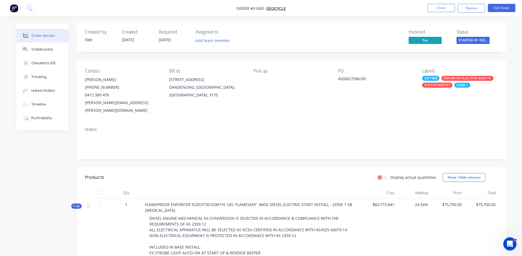
scroll to position [0, 0]
click at [430, 5] on button "Close" at bounding box center [441, 8] width 28 height 8
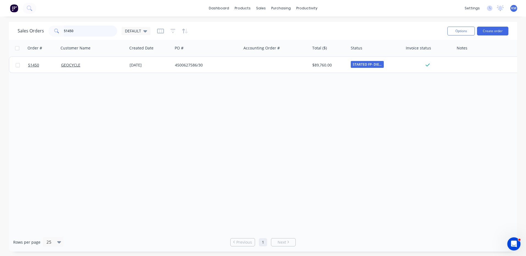
click at [99, 29] on input "51450" at bounding box center [91, 31] width 54 height 11
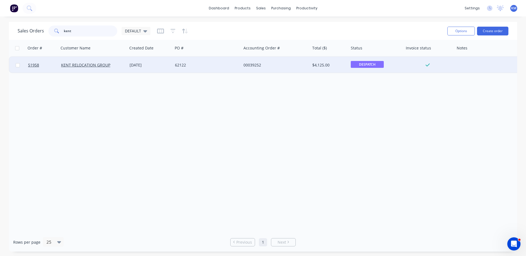
type input "kent"
click at [119, 63] on div "KENT RELOCATION GROUP" at bounding box center [91, 65] width 61 height 6
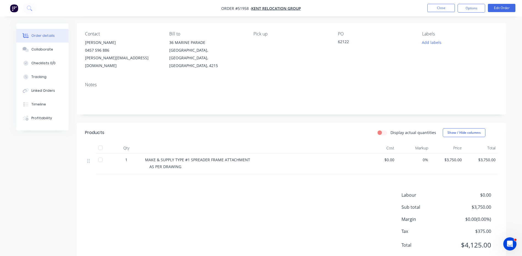
scroll to position [46, 0]
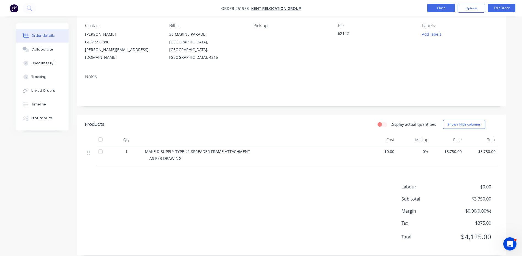
click at [431, 10] on button "Close" at bounding box center [441, 8] width 28 height 8
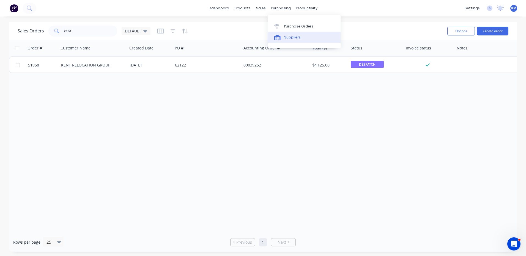
click at [279, 32] on link "Suppliers" at bounding box center [304, 37] width 73 height 11
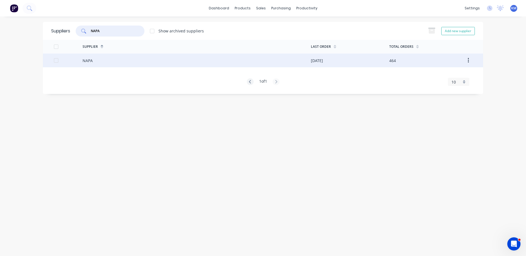
type input "NAPA"
click at [124, 60] on div "NAPA" at bounding box center [197, 61] width 228 height 14
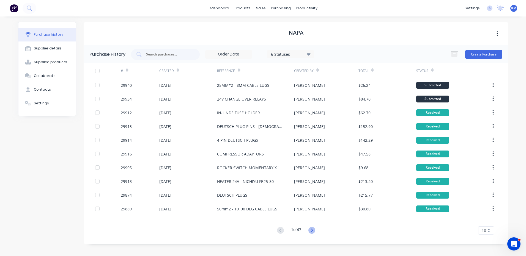
click at [311, 228] on icon at bounding box center [312, 230] width 7 height 7
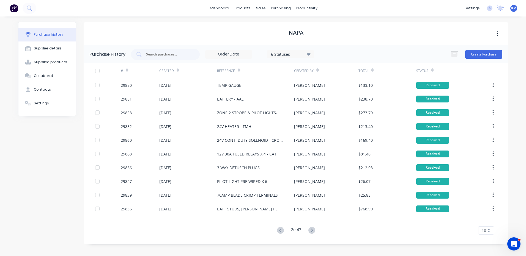
click at [311, 228] on icon at bounding box center [312, 230] width 7 height 7
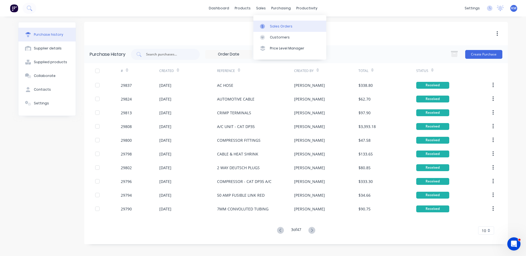
drag, startPoint x: 266, startPoint y: 27, endPoint x: 259, endPoint y: 27, distance: 6.6
click at [266, 27] on div at bounding box center [264, 26] width 8 height 5
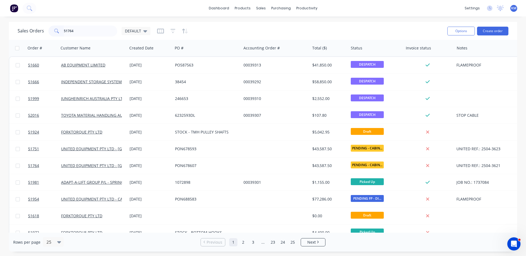
type input "51764"
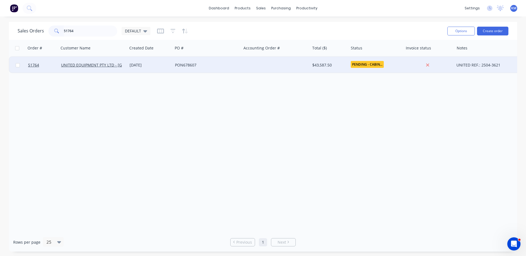
click at [199, 61] on div "PON678607" at bounding box center [207, 65] width 69 height 17
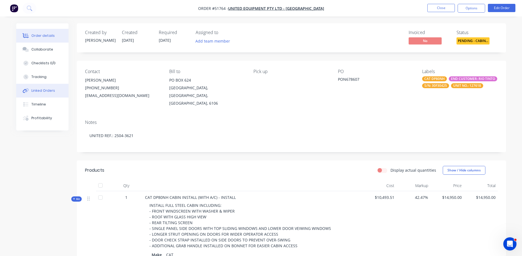
click at [52, 93] on div "Linked Orders" at bounding box center [43, 90] width 24 height 5
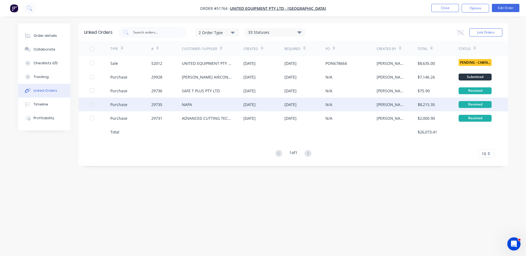
click at [179, 108] on div "29735" at bounding box center [166, 105] width 31 height 14
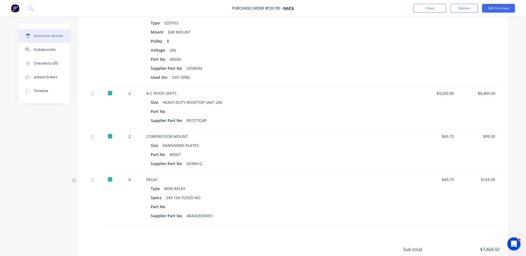
scroll to position [165, 0]
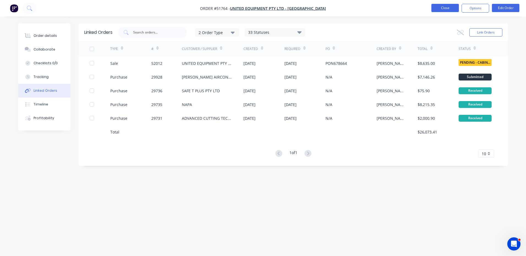
click at [442, 9] on button "Close" at bounding box center [446, 8] width 28 height 8
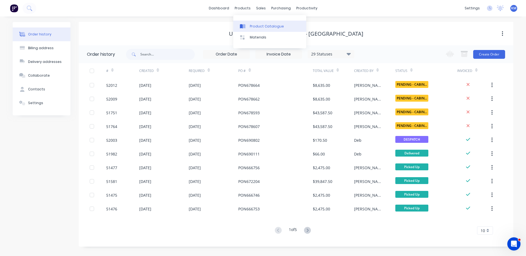
click at [247, 26] on div at bounding box center [244, 26] width 8 height 5
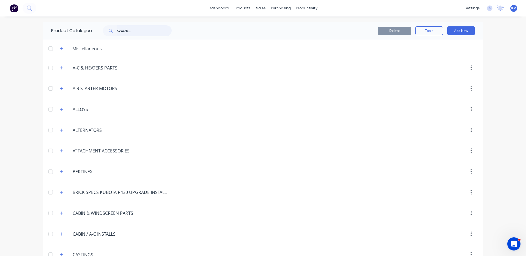
click at [137, 31] on input "text" at bounding box center [144, 30] width 54 height 11
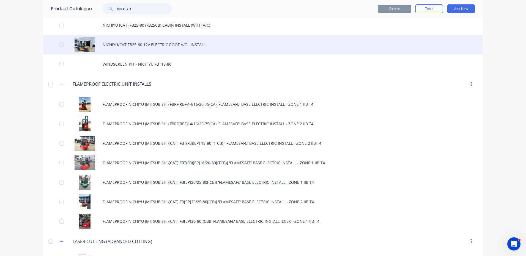
scroll to position [110, 0]
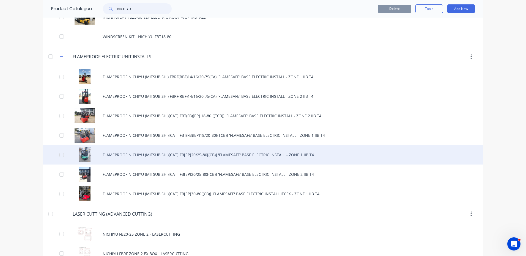
type input "NICHIYU"
click at [203, 152] on div "FLAMEPROOF NICHIYU (MITSUBISHI)[CAT] FB[EP]20/25-80[(CB)] 'FLAMESAFE' BASE ELEC…" at bounding box center [263, 155] width 440 height 20
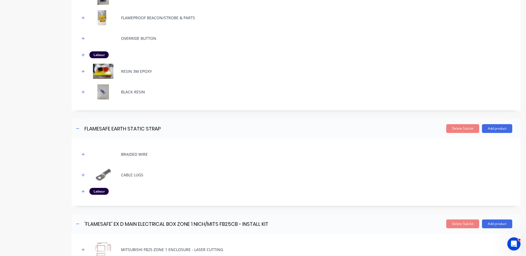
scroll to position [330, 0]
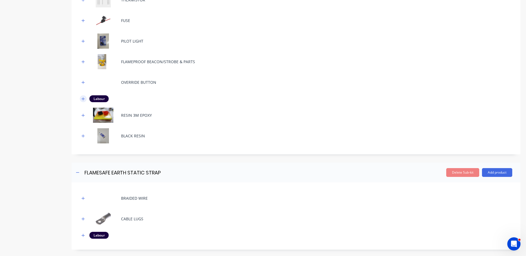
click at [82, 97] on button "button" at bounding box center [83, 98] width 7 height 7
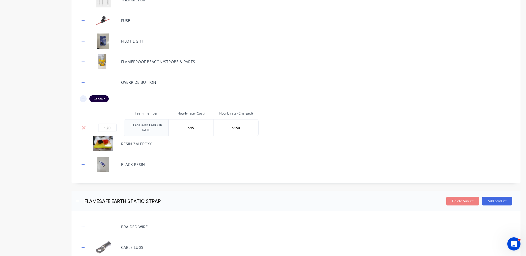
scroll to position [358, 0]
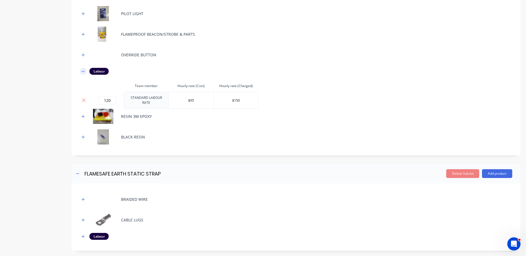
click at [85, 71] on icon "button" at bounding box center [82, 72] width 3 height 4
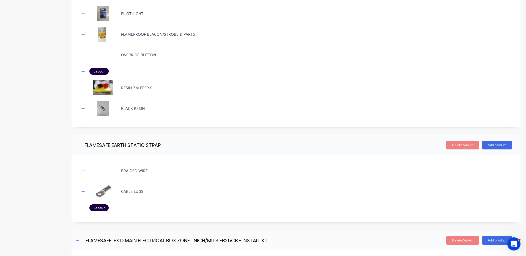
scroll to position [440, 0]
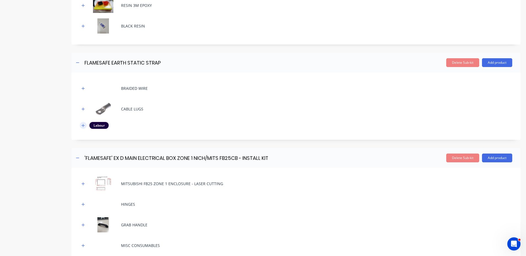
click at [84, 125] on icon "button" at bounding box center [82, 126] width 3 height 4
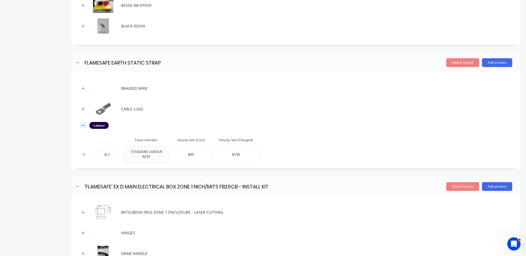
click at [83, 125] on icon "button" at bounding box center [83, 125] width 3 height 0
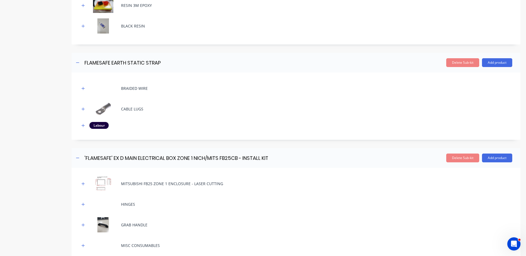
scroll to position [550, 0]
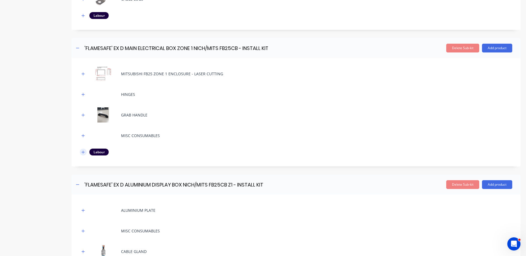
click at [82, 149] on button "button" at bounding box center [83, 152] width 7 height 7
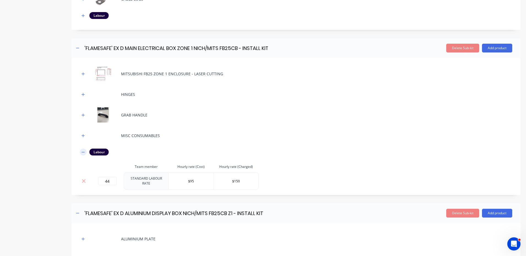
click at [82, 152] on icon "button" at bounding box center [82, 153] width 3 height 4
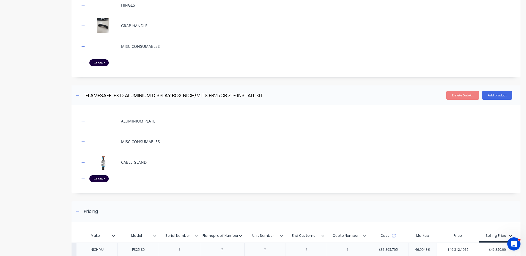
scroll to position [661, 0]
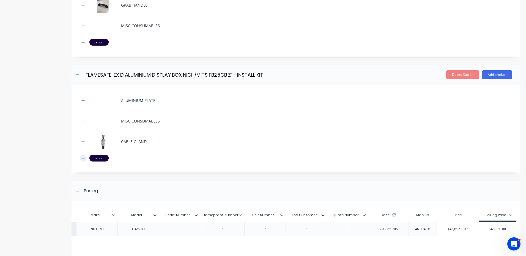
click at [85, 157] on button "button" at bounding box center [83, 158] width 7 height 7
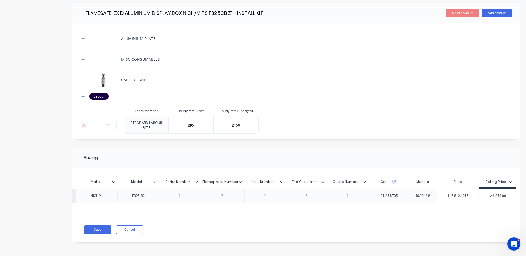
scroll to position [725, 0]
